Goal: Register for event/course

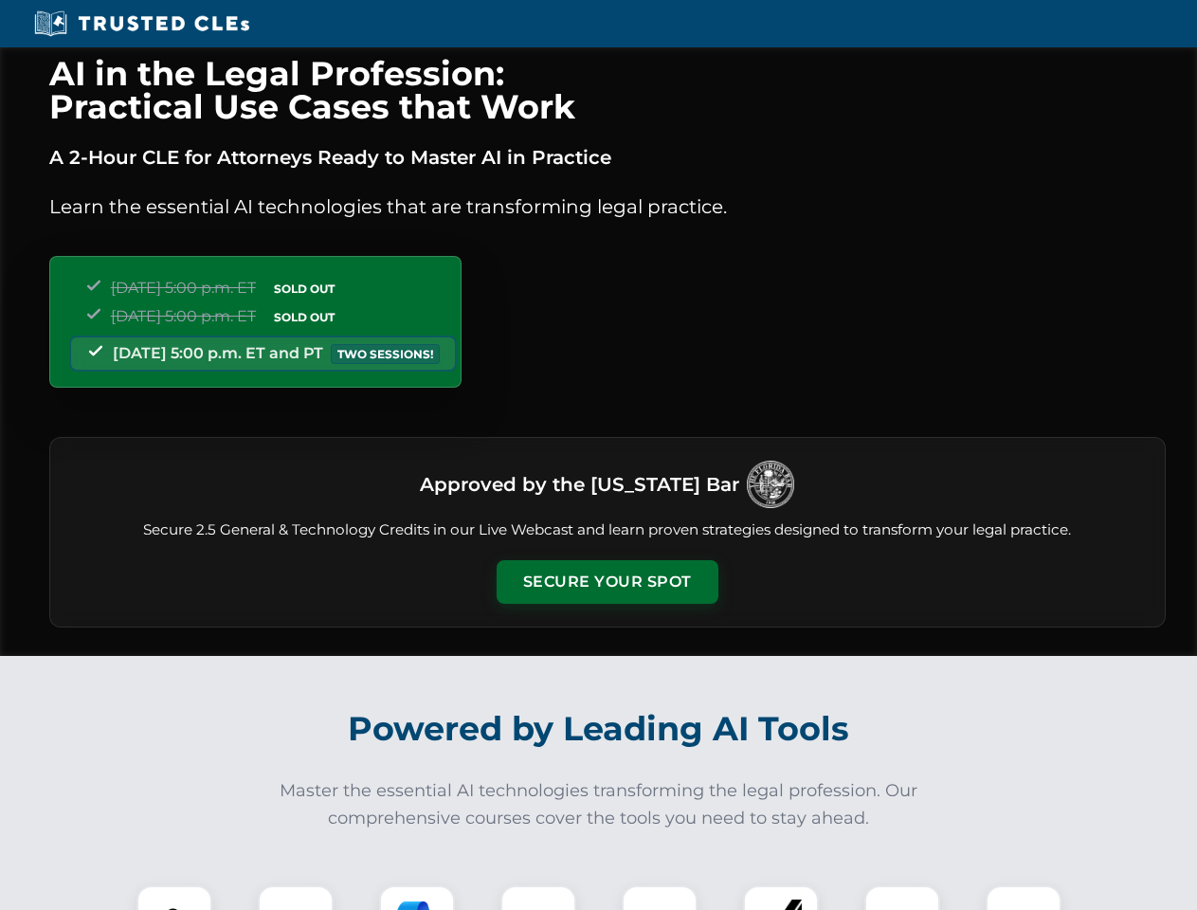
click at [607, 582] on button "Secure Your Spot" at bounding box center [608, 582] width 222 height 44
click at [174, 898] on img at bounding box center [174, 923] width 55 height 55
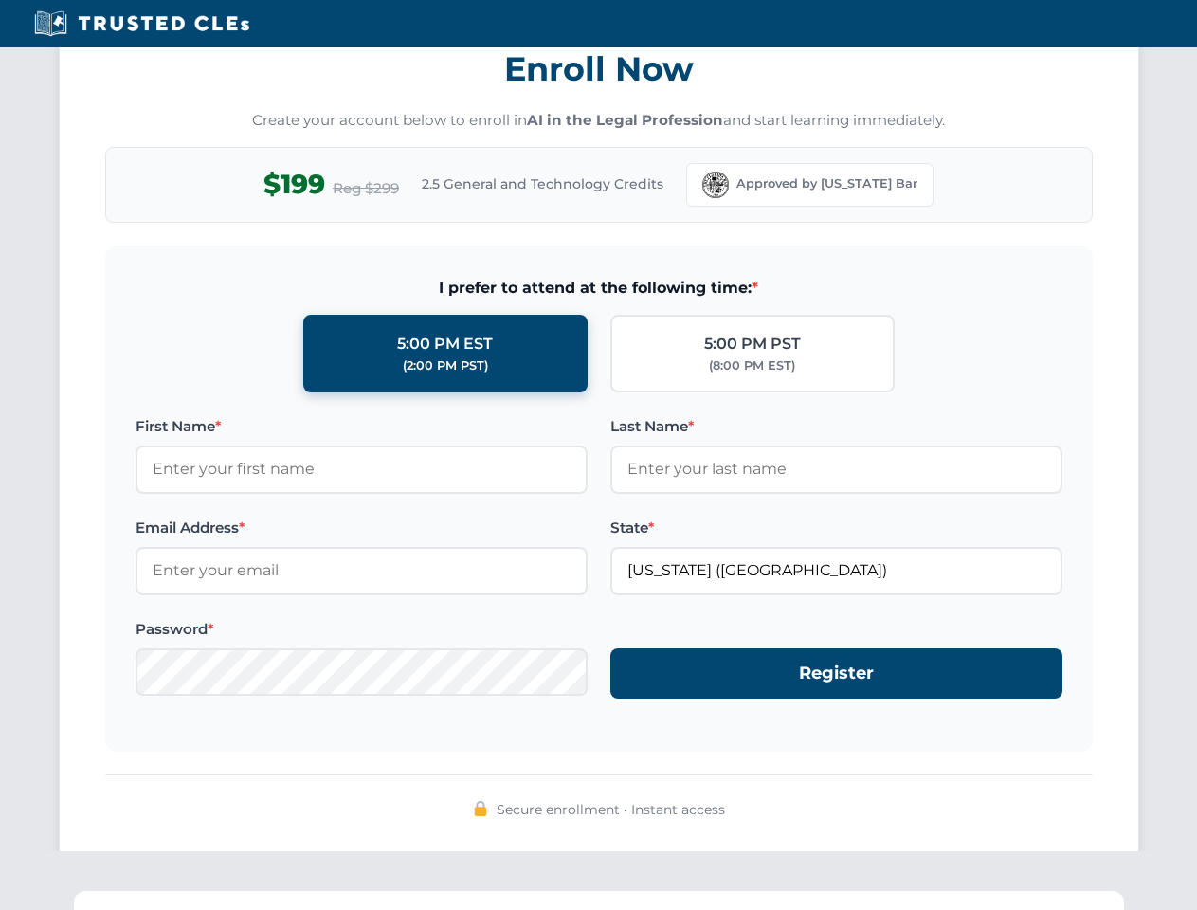
scroll to position [1861, 0]
